Goal: Navigation & Orientation: Find specific page/section

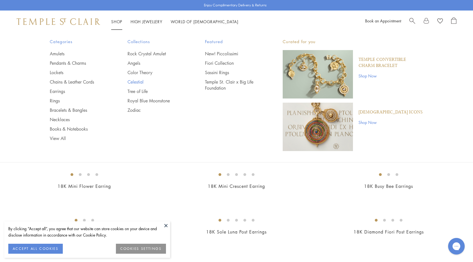
click at [135, 81] on link "Celestial" at bounding box center [155, 82] width 56 height 6
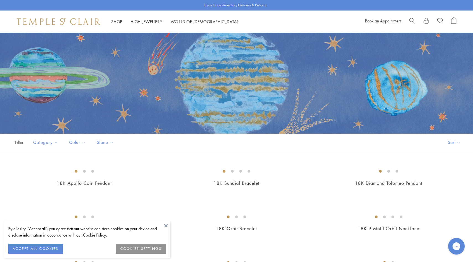
scroll to position [10, 0]
